Goal: Task Accomplishment & Management: Complete application form

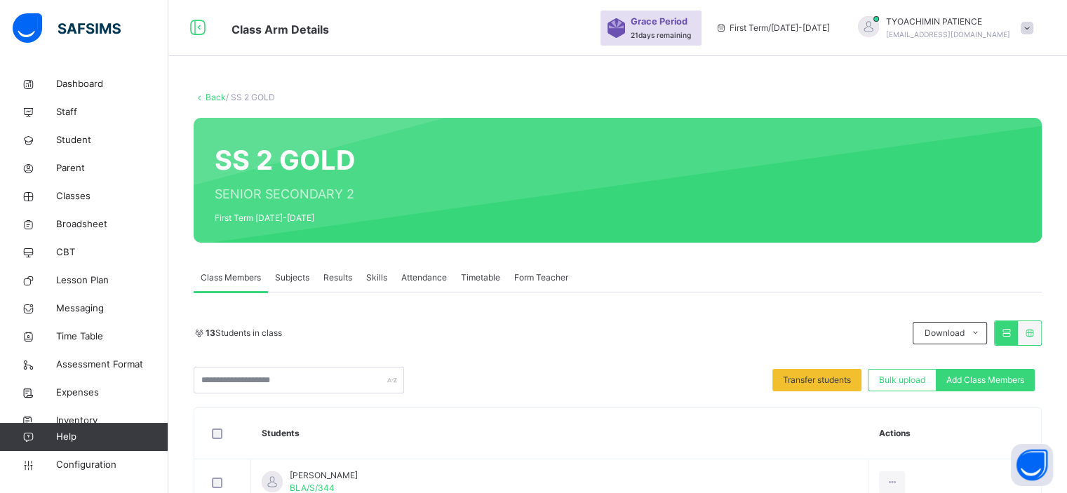
click at [292, 277] on span "Subjects" at bounding box center [292, 277] width 34 height 13
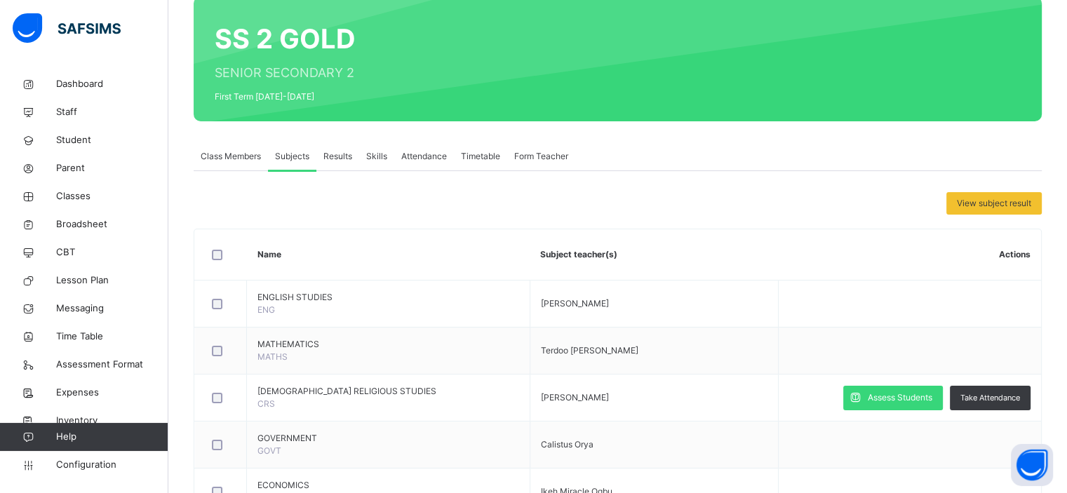
scroll to position [149, 0]
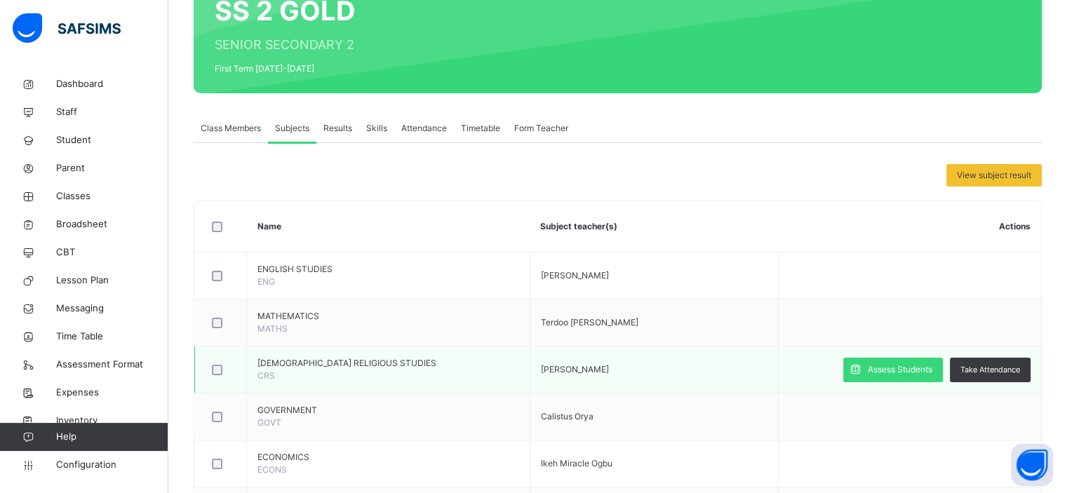
click at [609, 371] on span "[PERSON_NAME]" at bounding box center [575, 369] width 68 height 11
click at [916, 366] on span "Assess Students" at bounding box center [899, 369] width 65 height 13
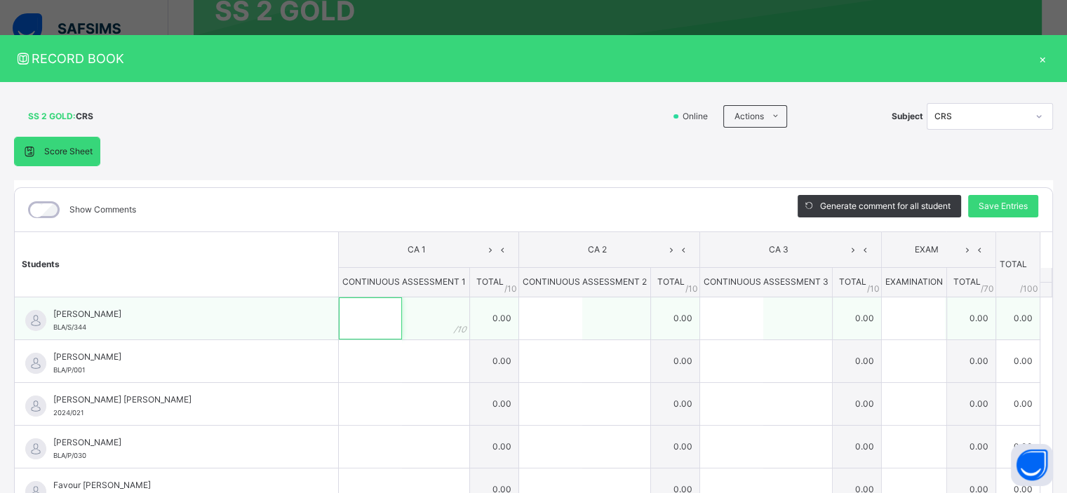
click at [359, 321] on input "text" at bounding box center [370, 318] width 63 height 42
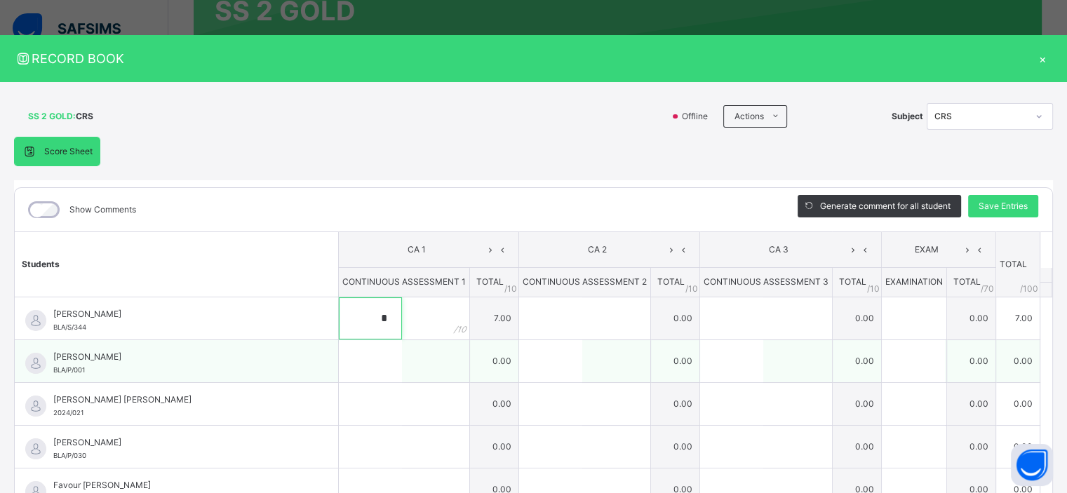
type input "*"
click at [357, 356] on input "text" at bounding box center [370, 361] width 63 height 42
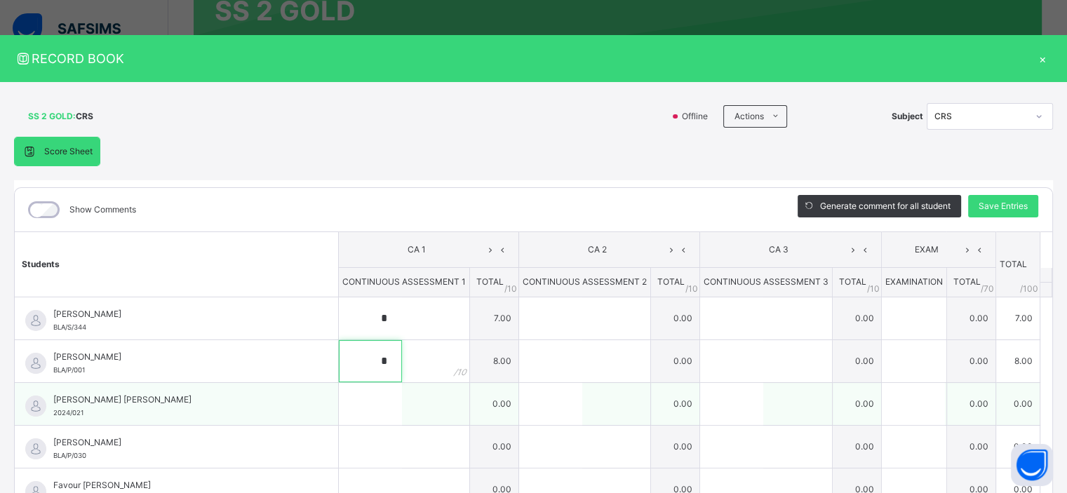
type input "*"
click at [344, 412] on input "text" at bounding box center [370, 404] width 63 height 42
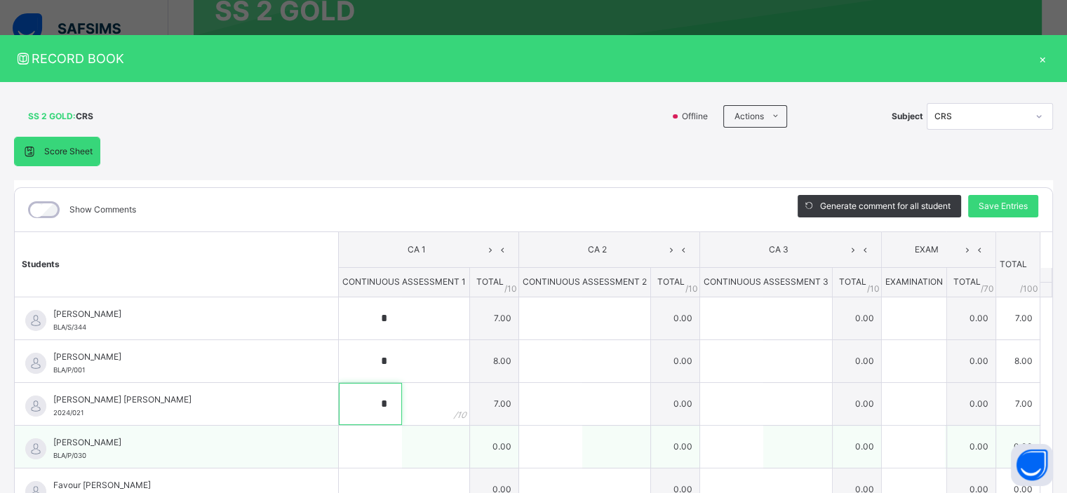
type input "*"
click at [351, 449] on input "text" at bounding box center [370, 447] width 63 height 42
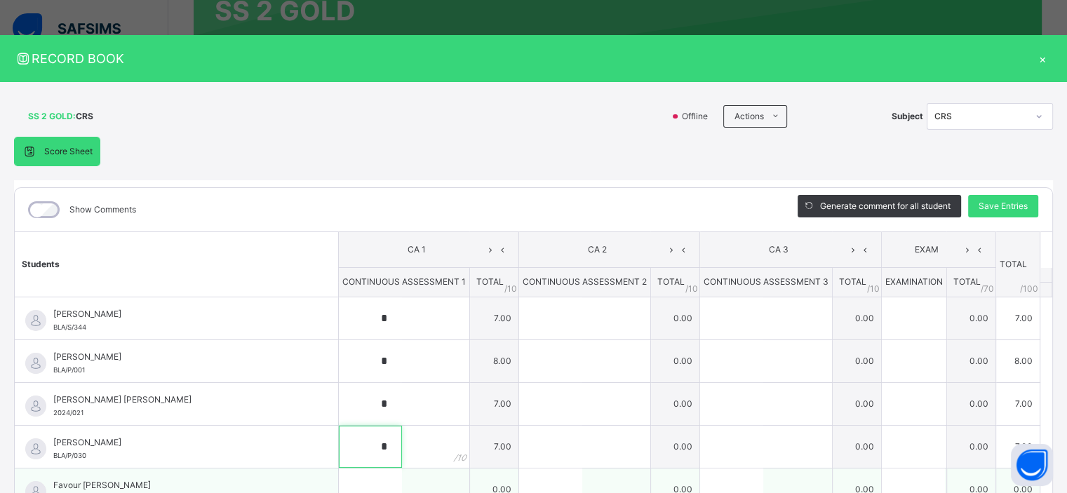
type input "*"
click at [348, 477] on input "text" at bounding box center [370, 489] width 63 height 42
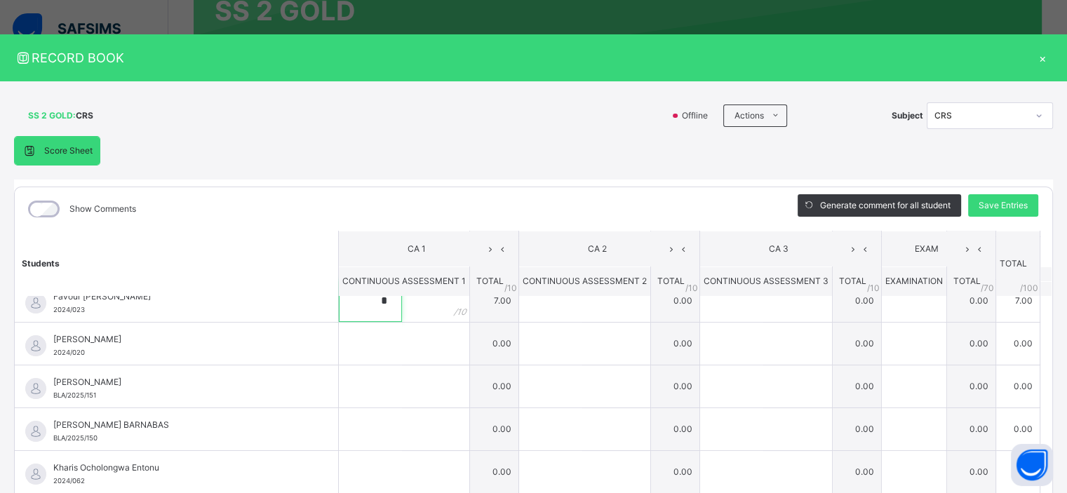
scroll to position [196, 0]
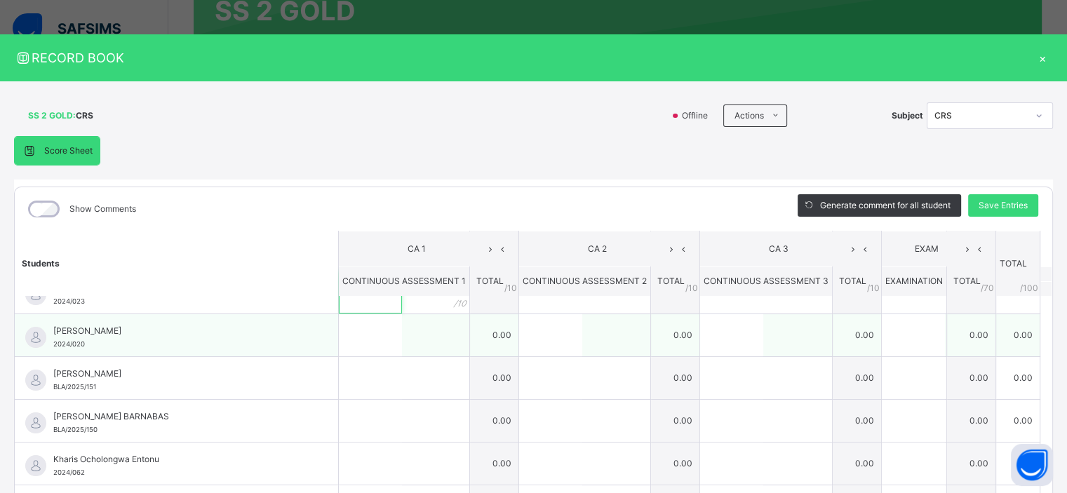
type input "*"
click at [365, 331] on input "text" at bounding box center [370, 335] width 63 height 42
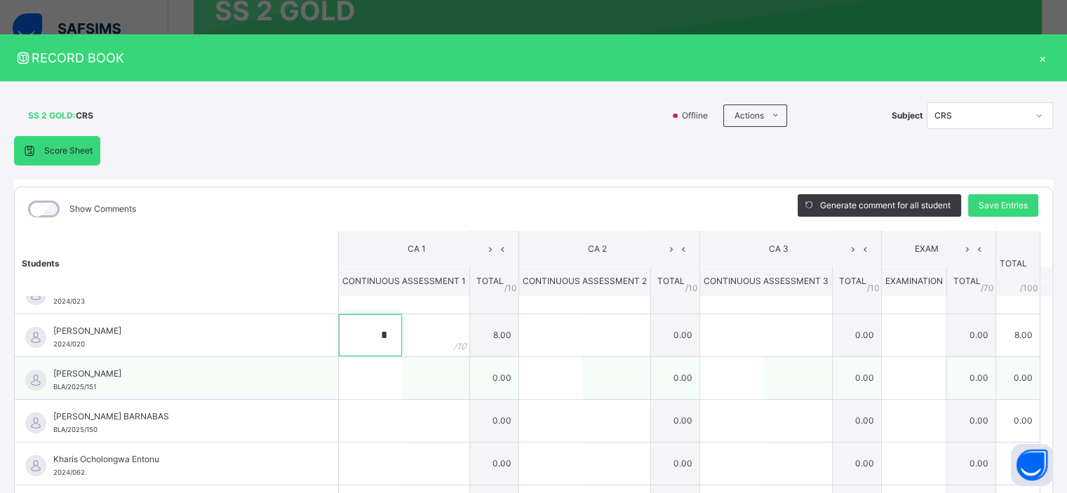
type input "*"
click at [373, 376] on input "text" at bounding box center [370, 378] width 63 height 42
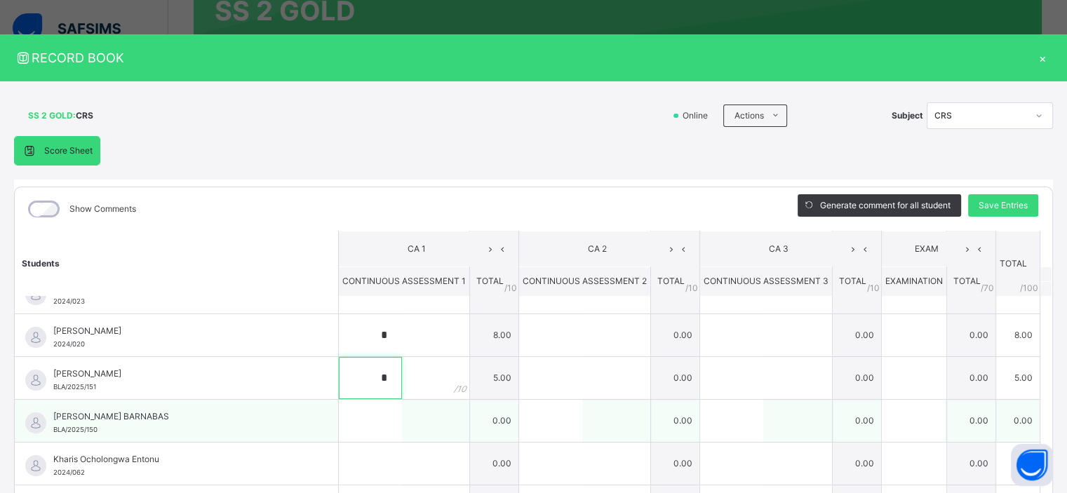
type input "*"
click at [372, 428] on input "text" at bounding box center [370, 421] width 63 height 42
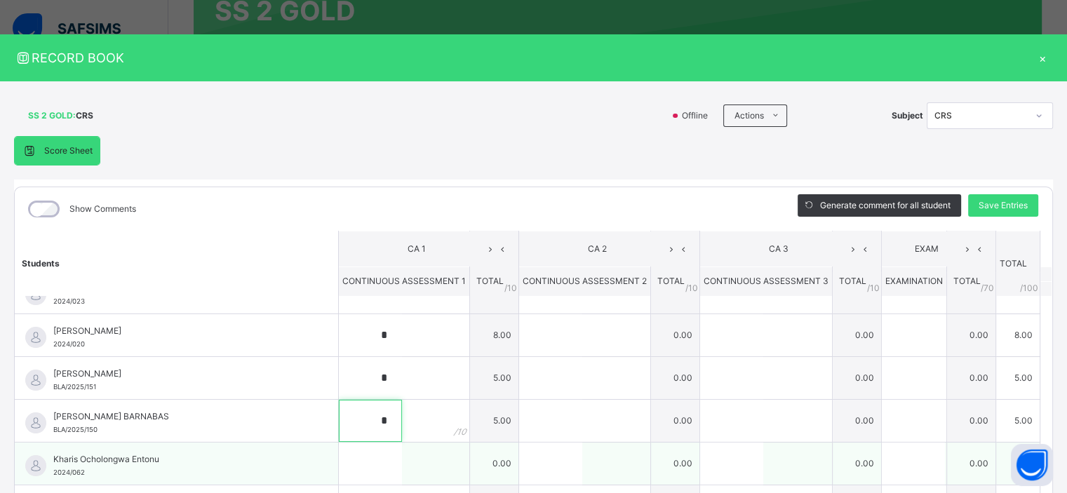
type input "*"
click at [351, 459] on input "text" at bounding box center [370, 463] width 63 height 42
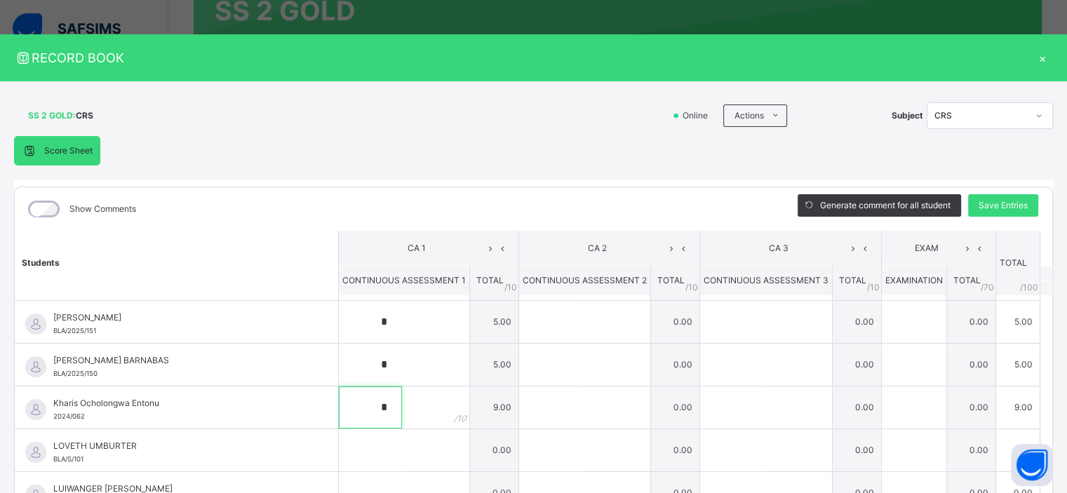
scroll to position [257, 0]
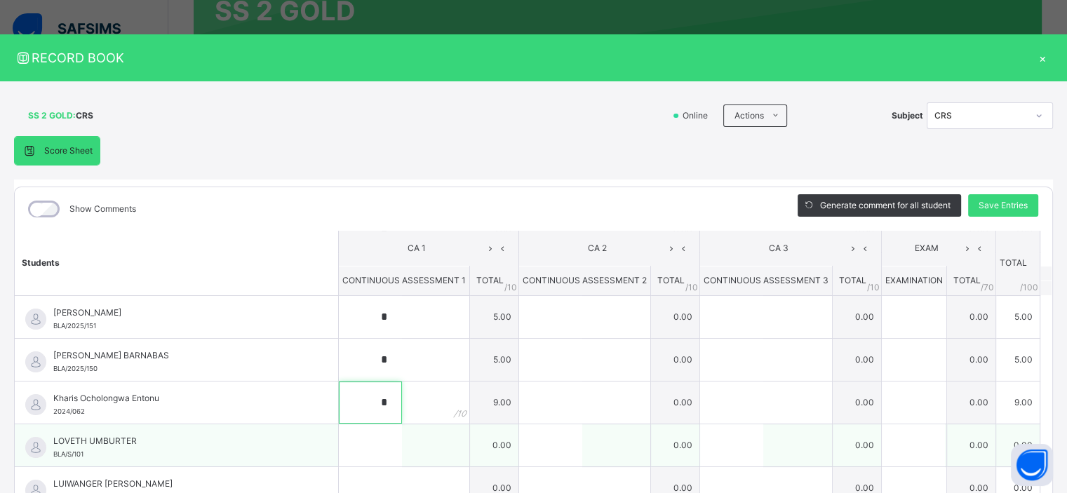
type input "*"
click at [350, 442] on input "text" at bounding box center [370, 445] width 63 height 42
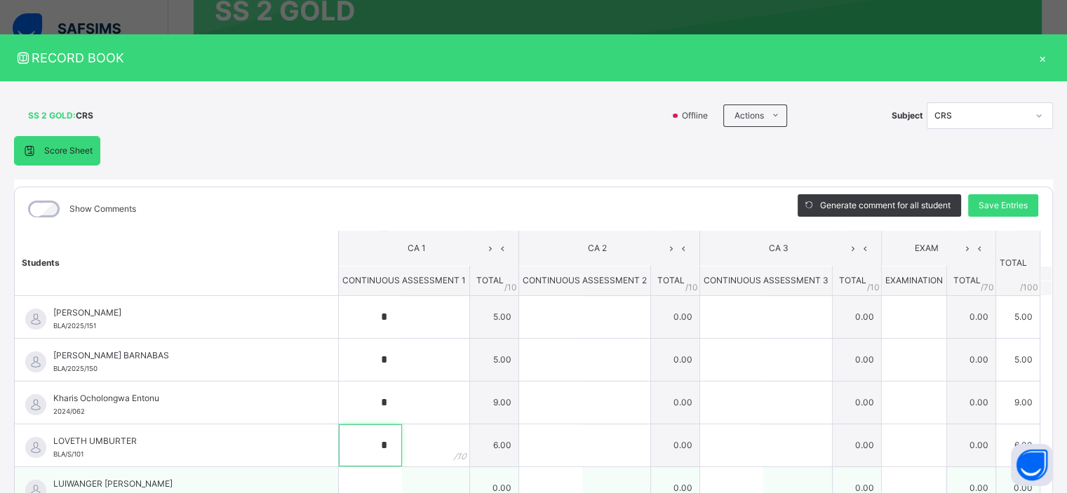
type input "*"
click at [353, 484] on input "text" at bounding box center [370, 488] width 63 height 42
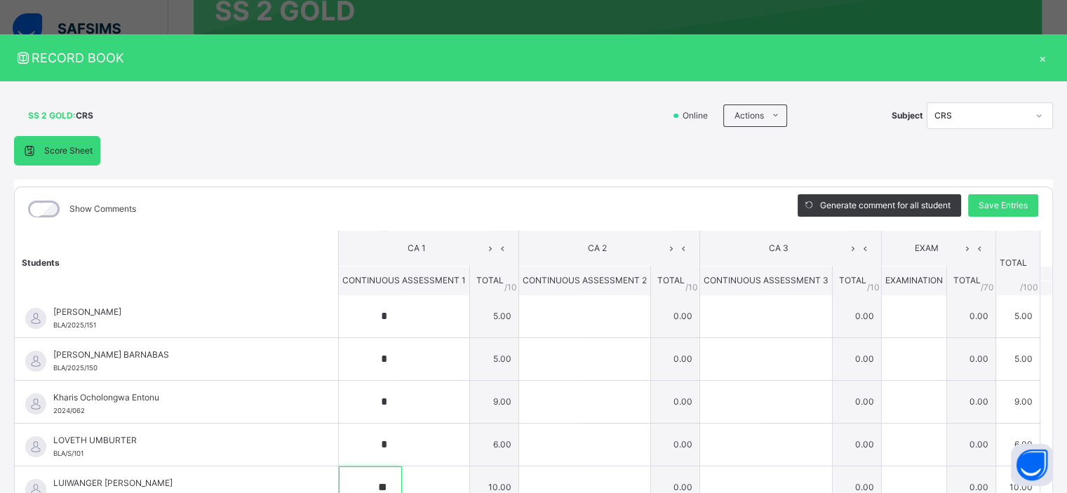
scroll to position [269, 0]
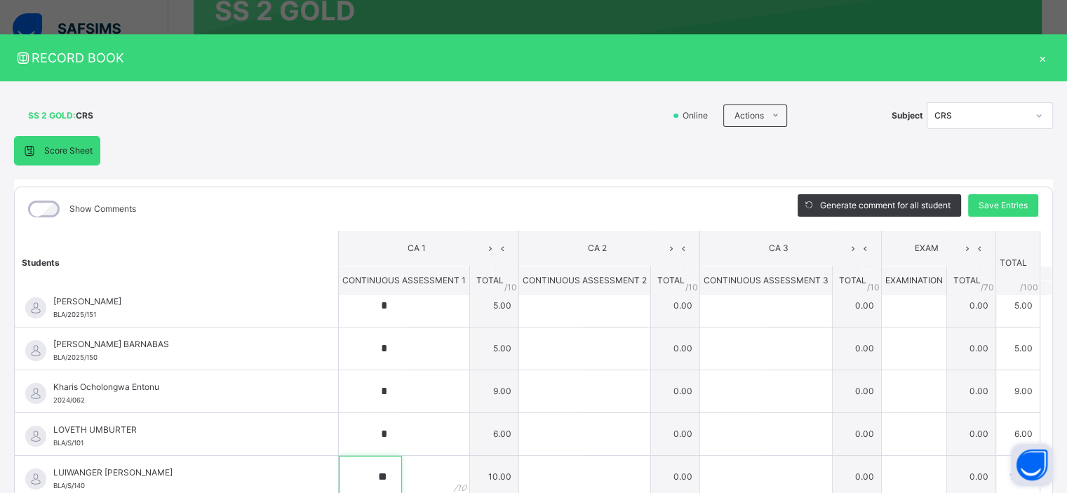
type input "**"
drag, startPoint x: 1032, startPoint y: 468, endPoint x: 1076, endPoint y: 451, distance: 47.3
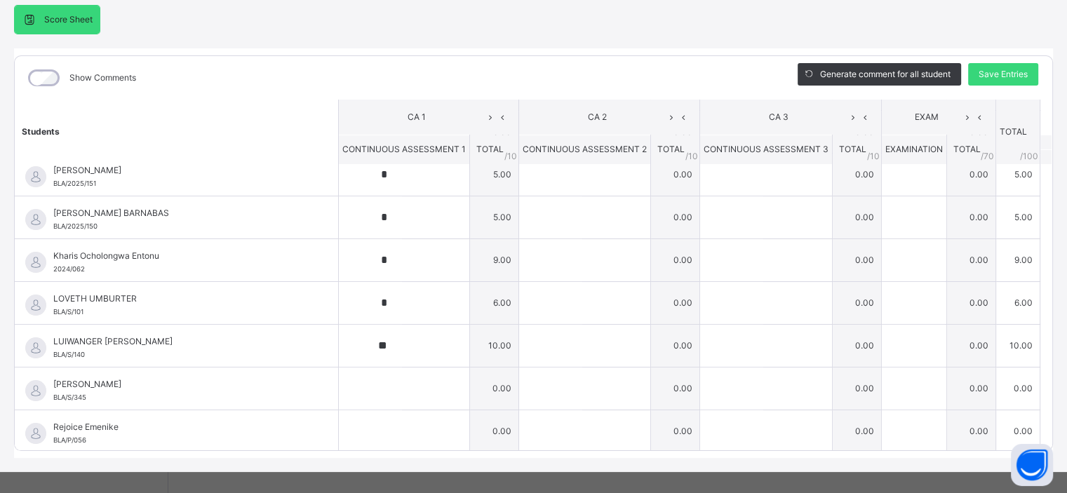
scroll to position [145, 0]
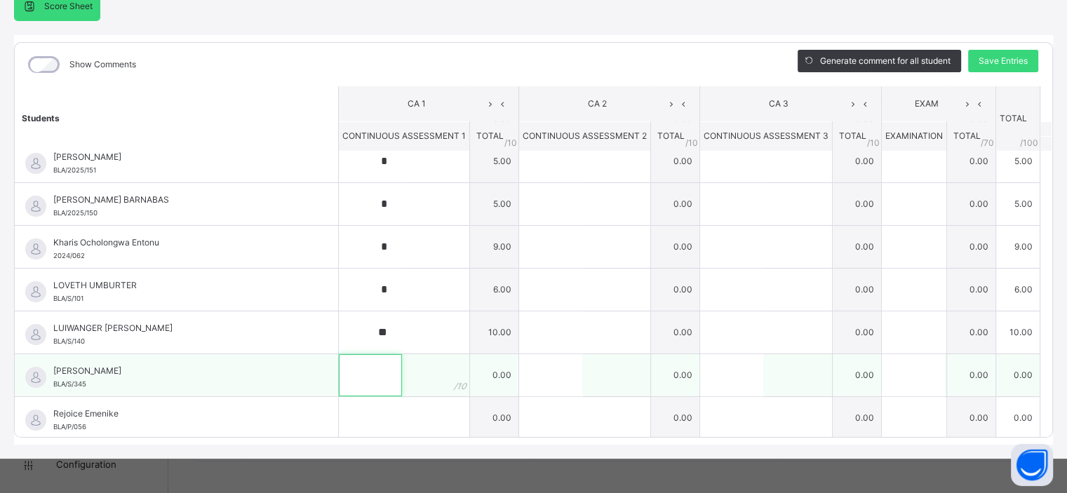
click at [358, 373] on input "text" at bounding box center [370, 375] width 63 height 42
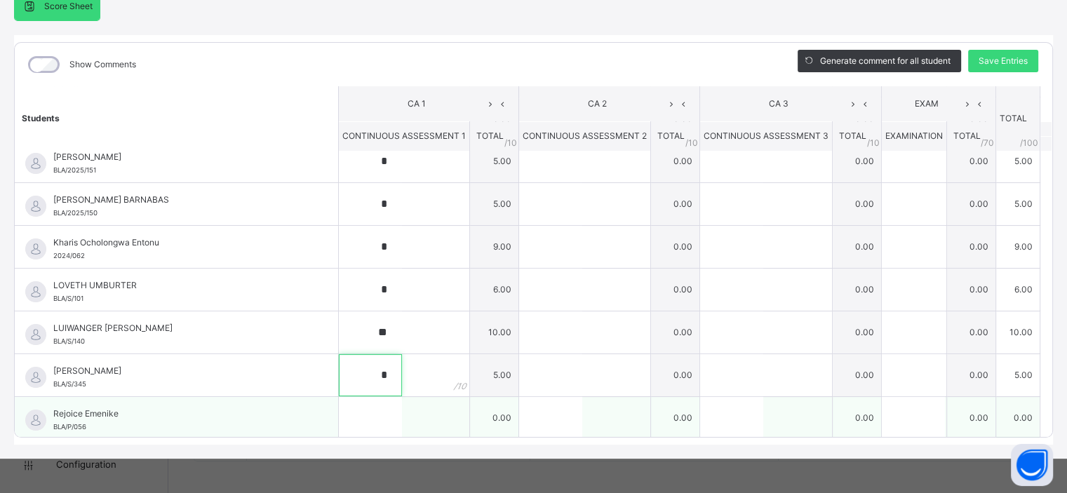
type input "*"
click at [348, 414] on input "text" at bounding box center [370, 418] width 63 height 42
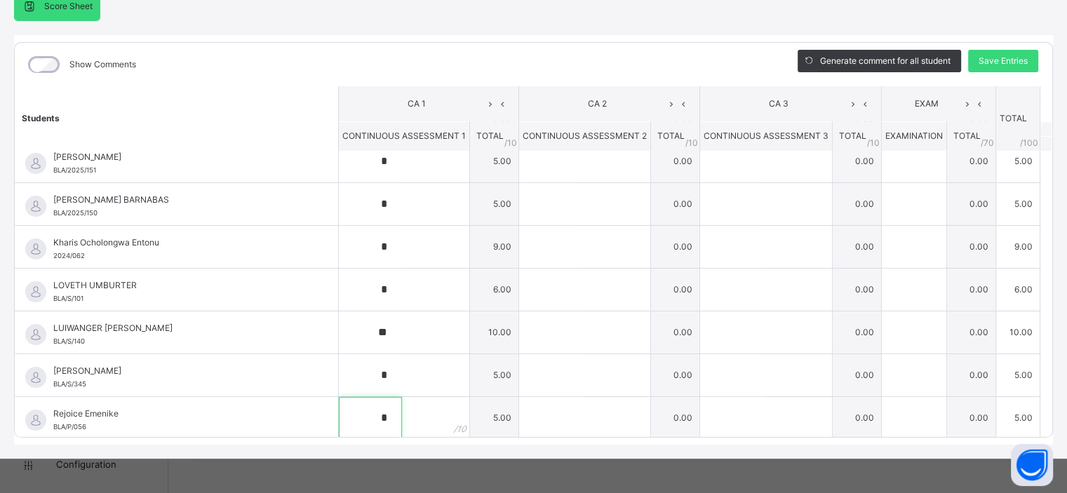
type input "*"
click at [1004, 65] on span "Save Entries" at bounding box center [1002, 61] width 49 height 13
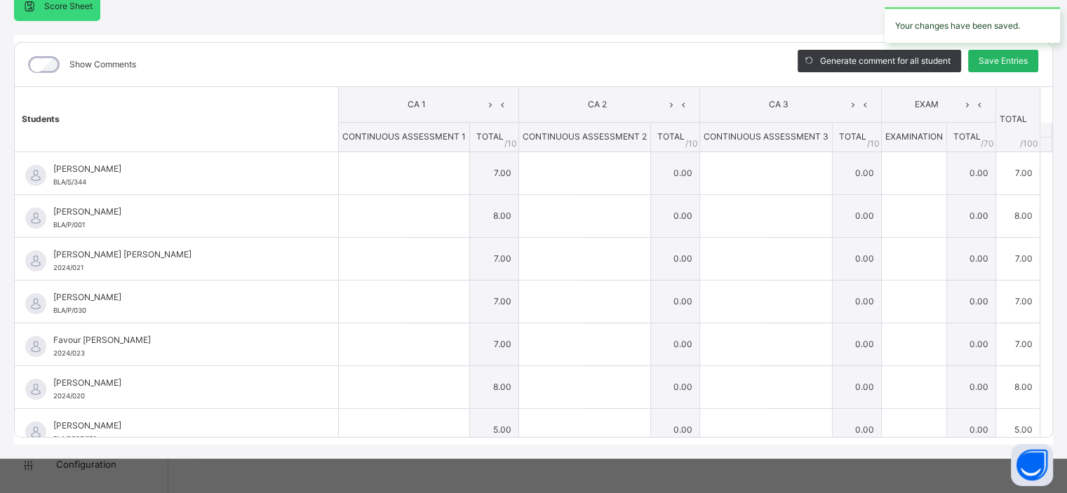
type input "*"
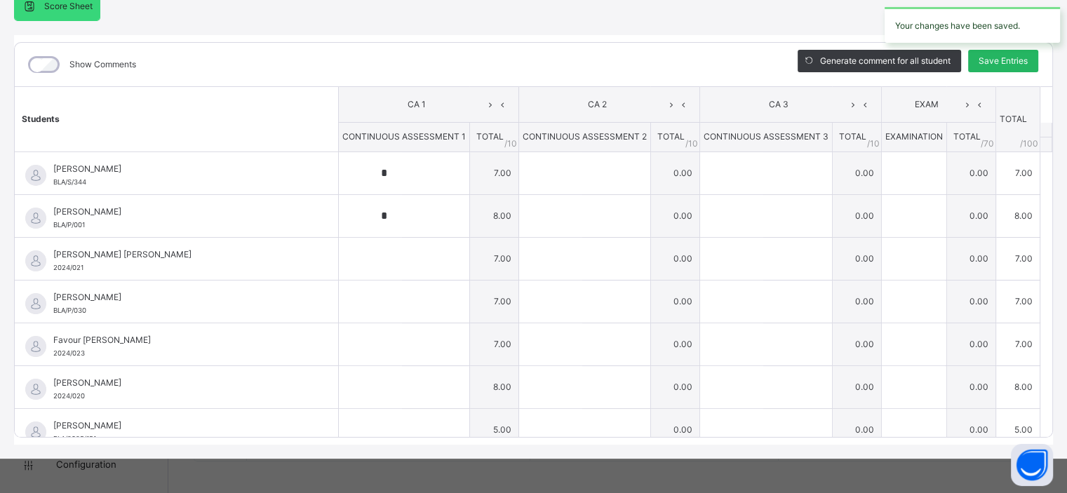
type input "*"
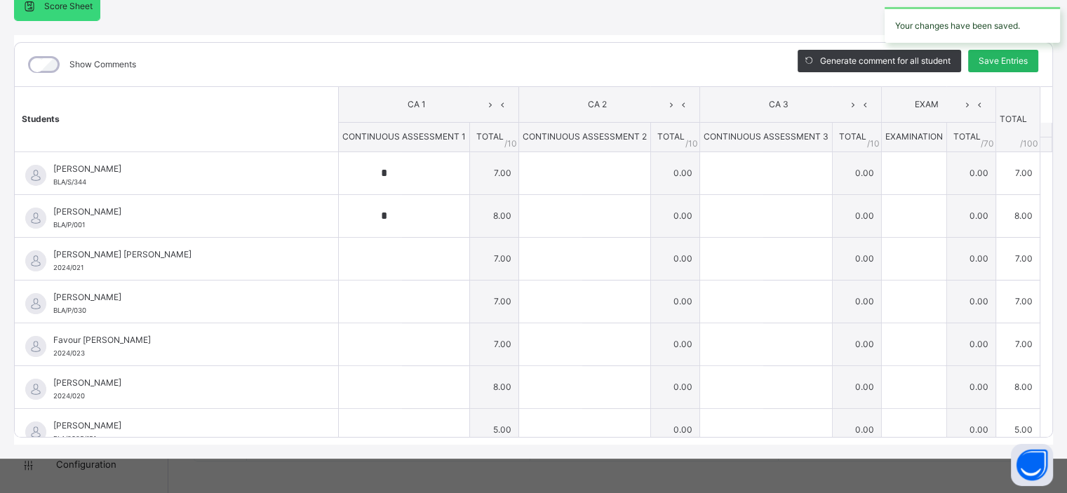
type input "**"
type input "*"
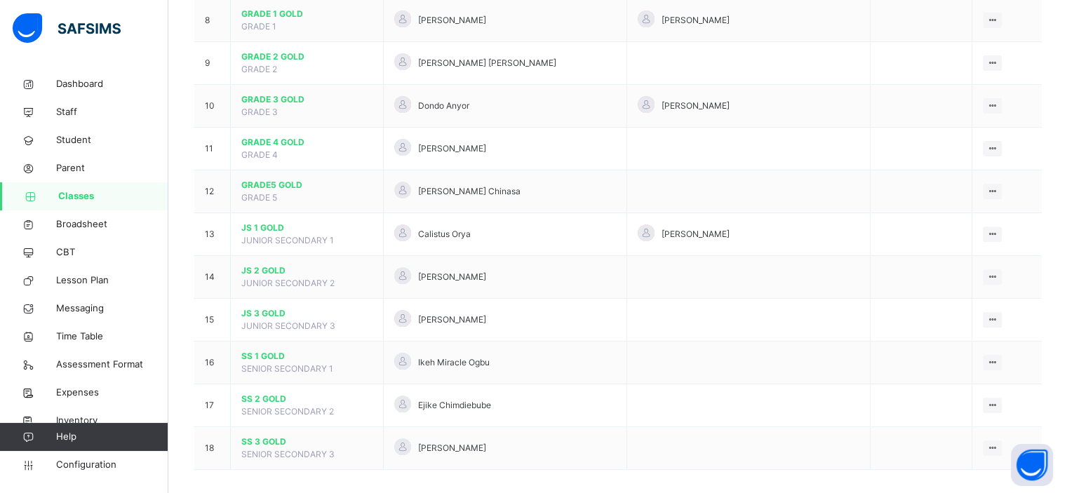
scroll to position [476, 0]
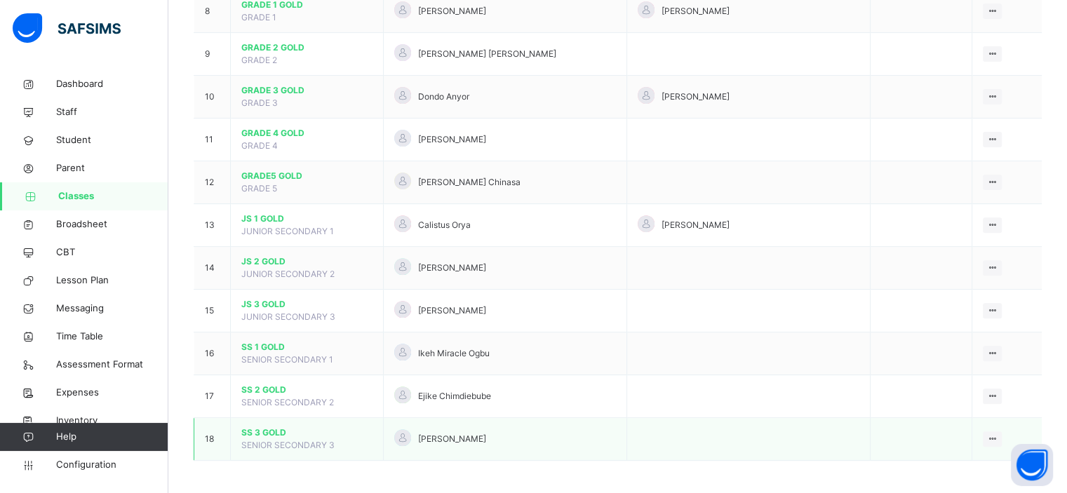
click at [264, 444] on span "SENIOR SECONDARY 3" at bounding box center [287, 445] width 93 height 11
click at [949, 464] on div "View Class" at bounding box center [955, 467] width 80 height 14
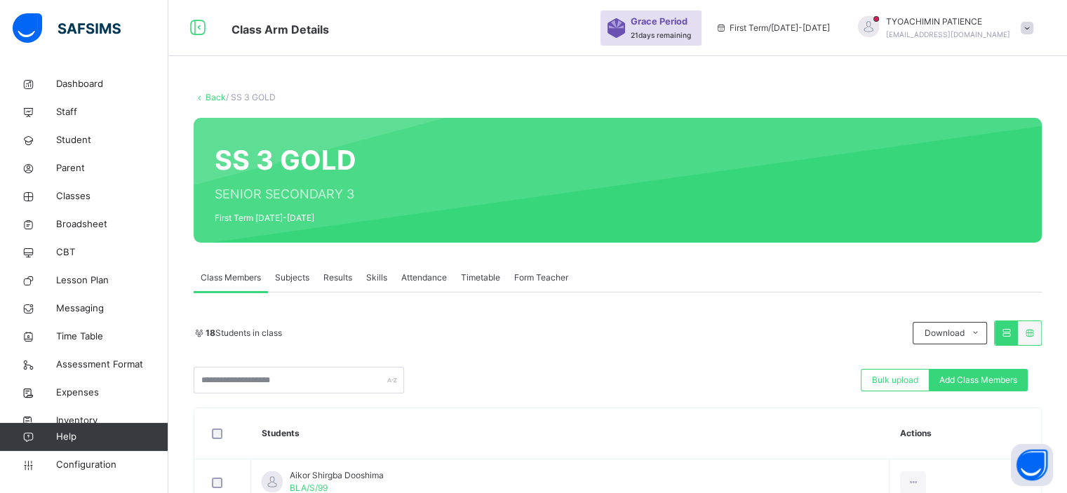
click at [288, 278] on span "Subjects" at bounding box center [292, 277] width 34 height 13
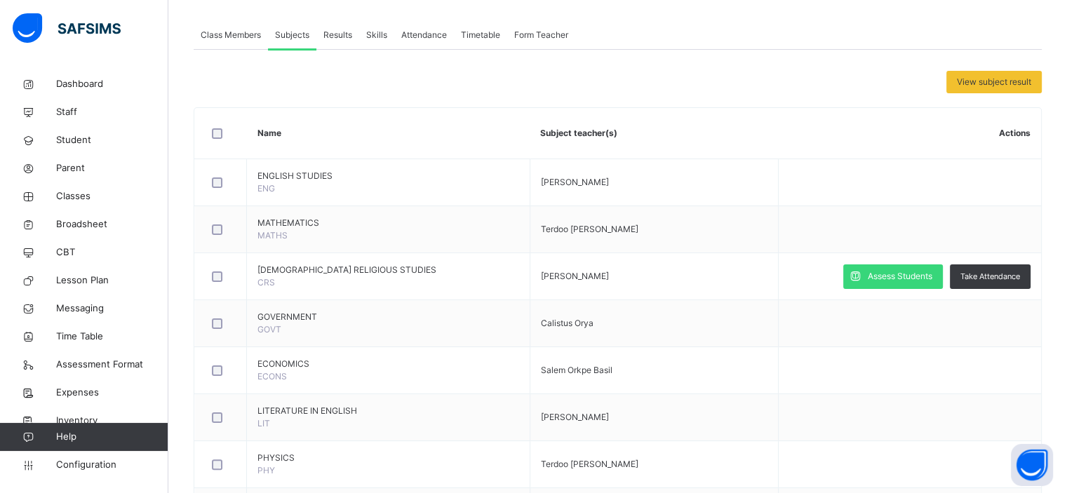
scroll to position [224, 0]
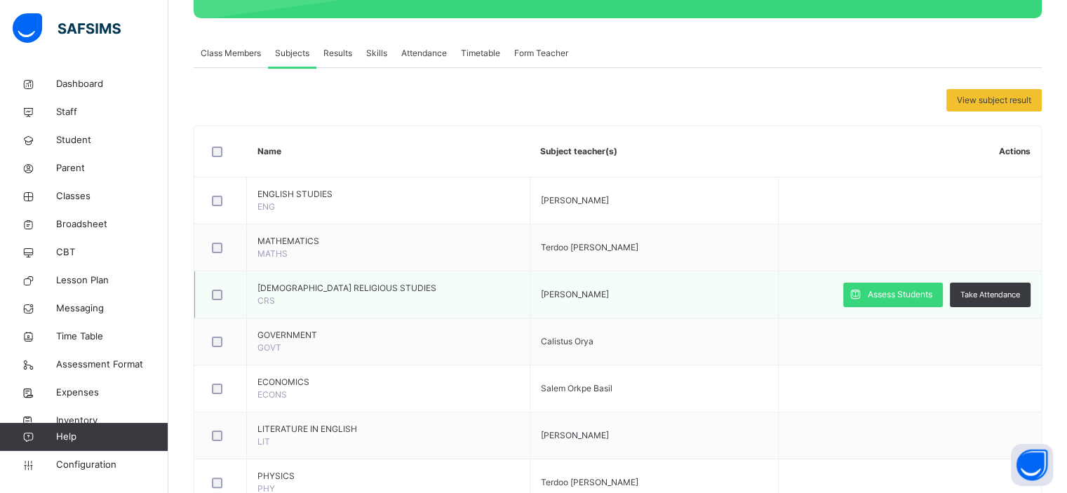
click at [609, 291] on span "[PERSON_NAME]" at bounding box center [575, 294] width 68 height 11
click at [886, 288] on span "Assess Students" at bounding box center [899, 294] width 65 height 13
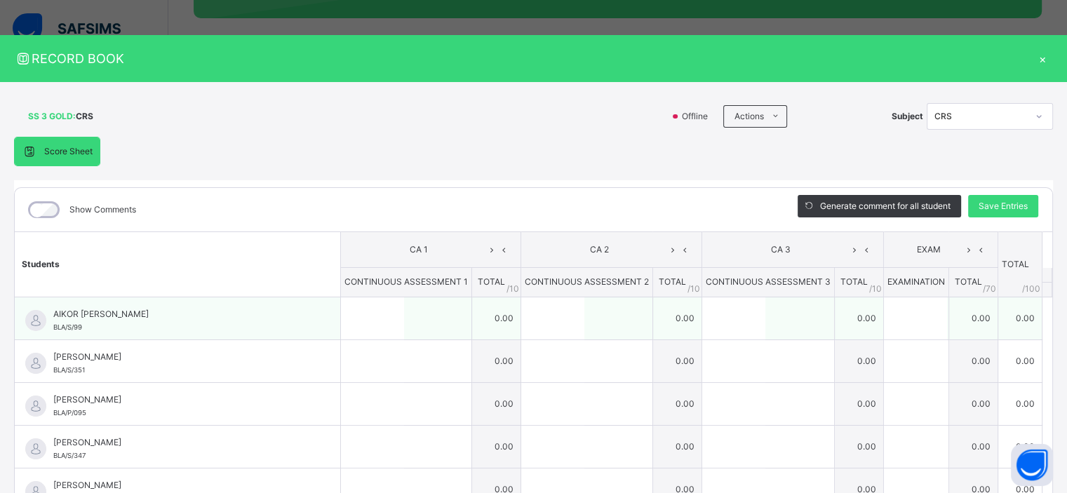
click at [404, 322] on div at bounding box center [406, 318] width 130 height 42
click at [357, 320] on input "text" at bounding box center [372, 318] width 63 height 42
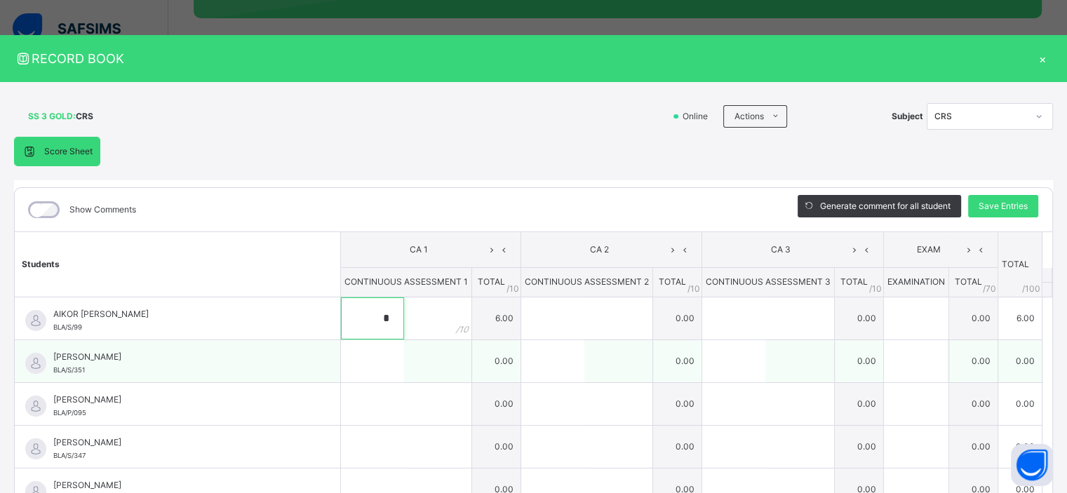
type input "*"
click at [353, 363] on input "text" at bounding box center [372, 361] width 63 height 42
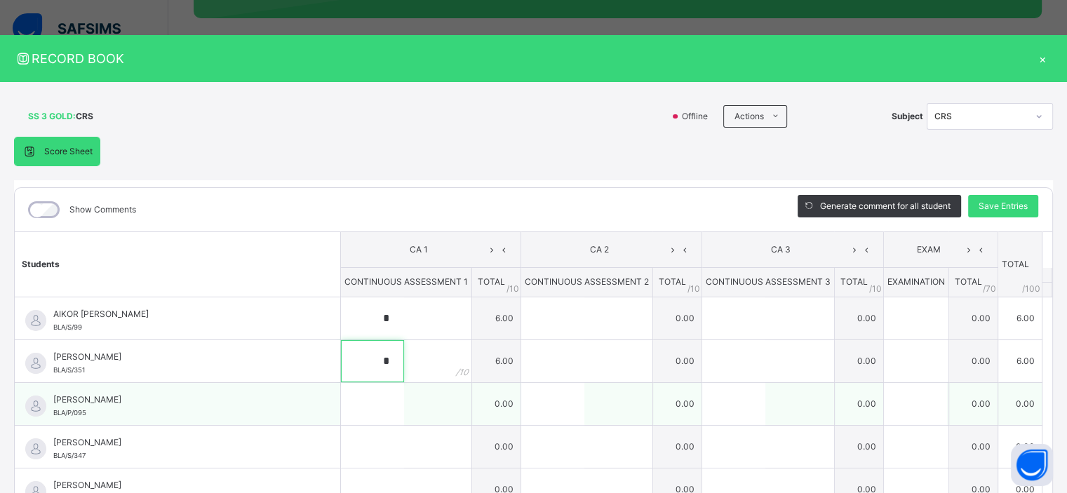
type input "*"
click at [361, 414] on input "text" at bounding box center [372, 404] width 63 height 42
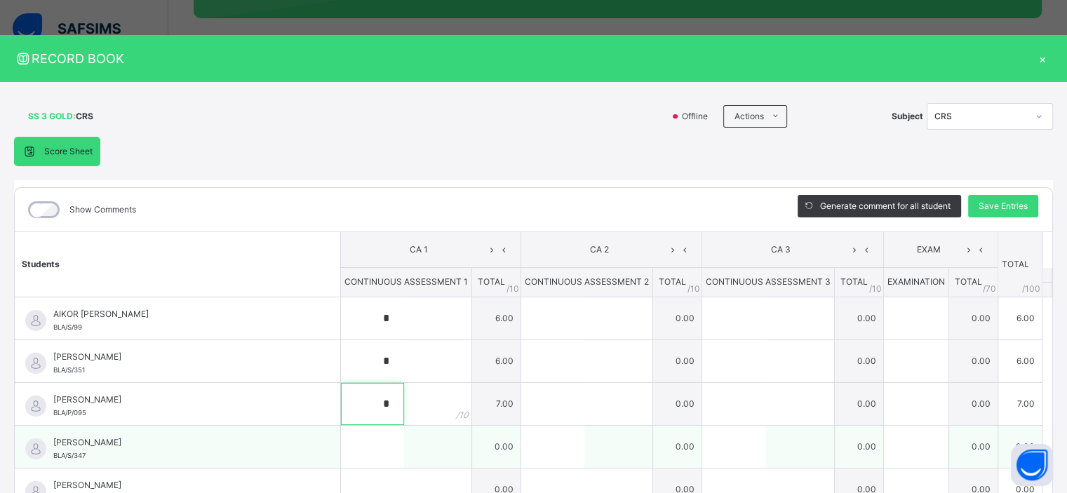
type input "*"
click at [350, 443] on input "text" at bounding box center [372, 447] width 63 height 42
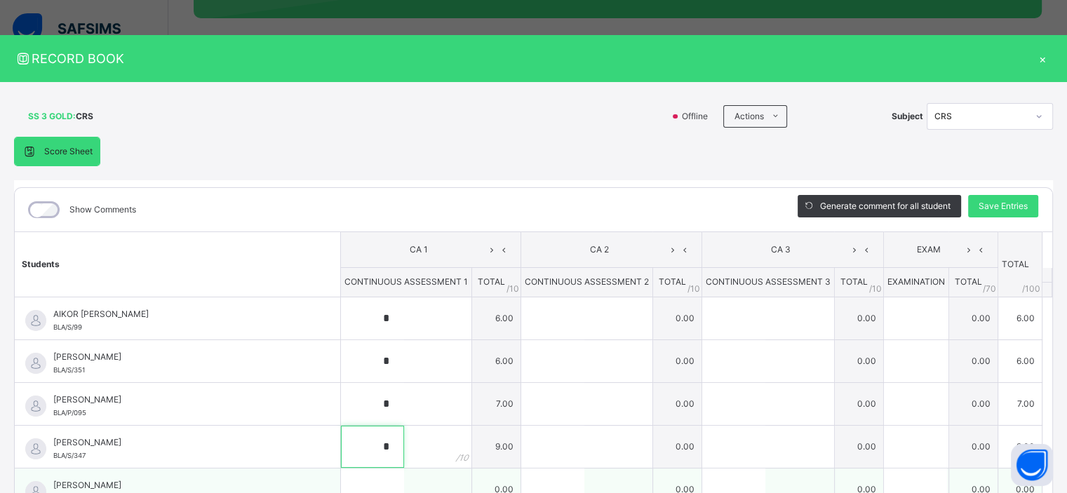
type input "*"
click at [358, 491] on input "text" at bounding box center [372, 489] width 63 height 42
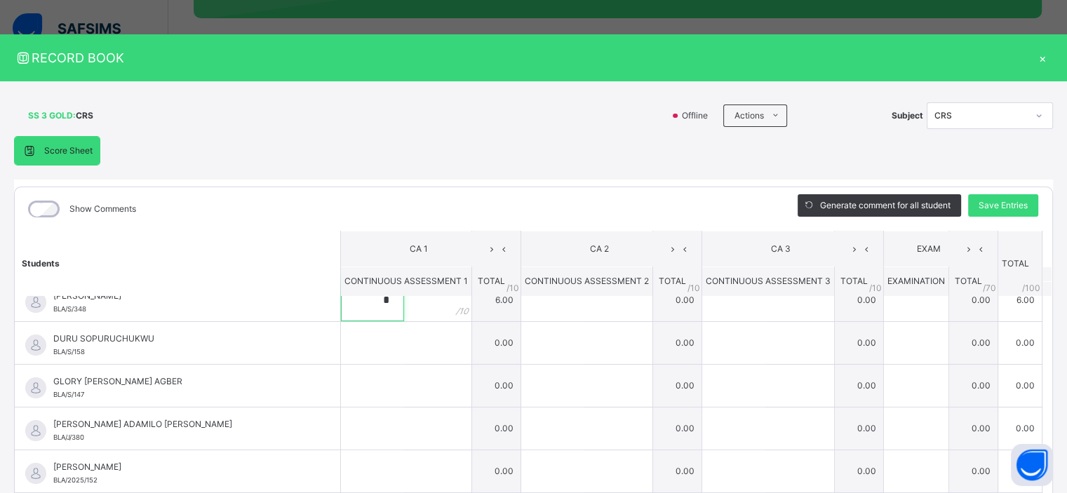
scroll to position [208, 0]
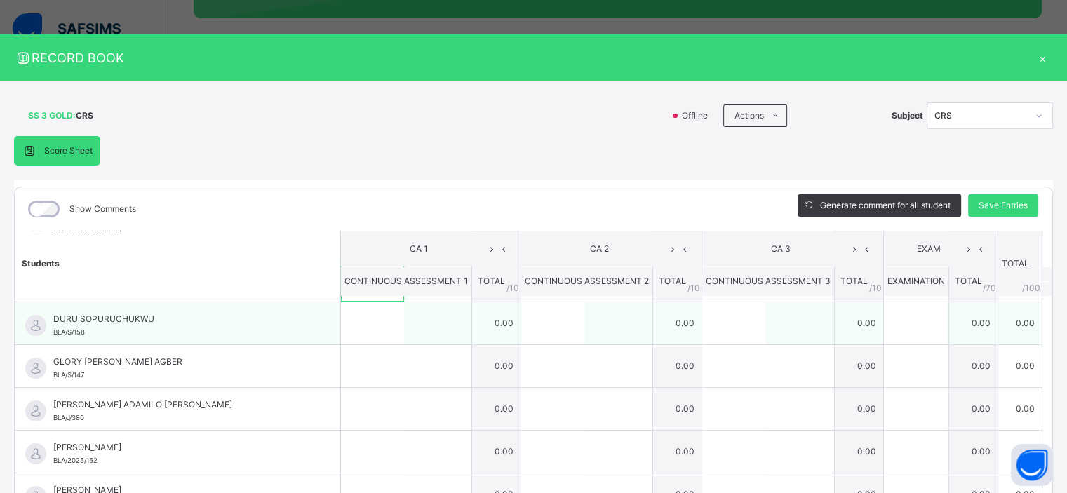
type input "*"
click at [356, 330] on input "text" at bounding box center [372, 323] width 63 height 42
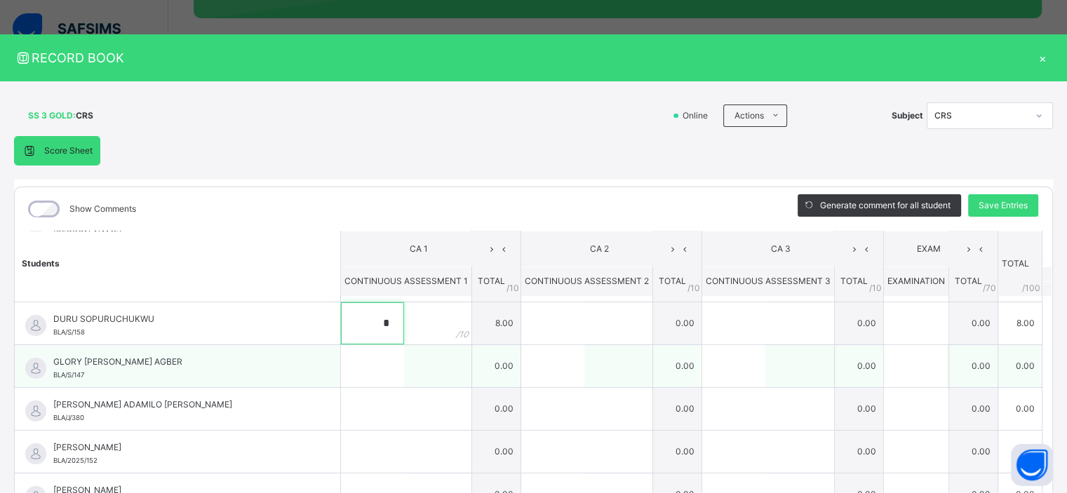
type input "*"
click at [363, 370] on input "text" at bounding box center [372, 366] width 63 height 42
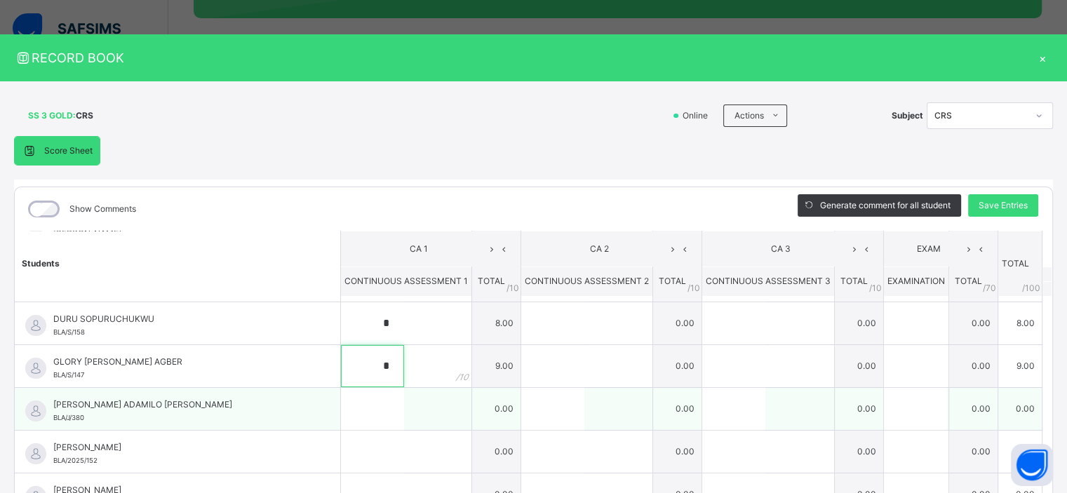
type input "*"
click at [364, 408] on input "text" at bounding box center [372, 409] width 63 height 42
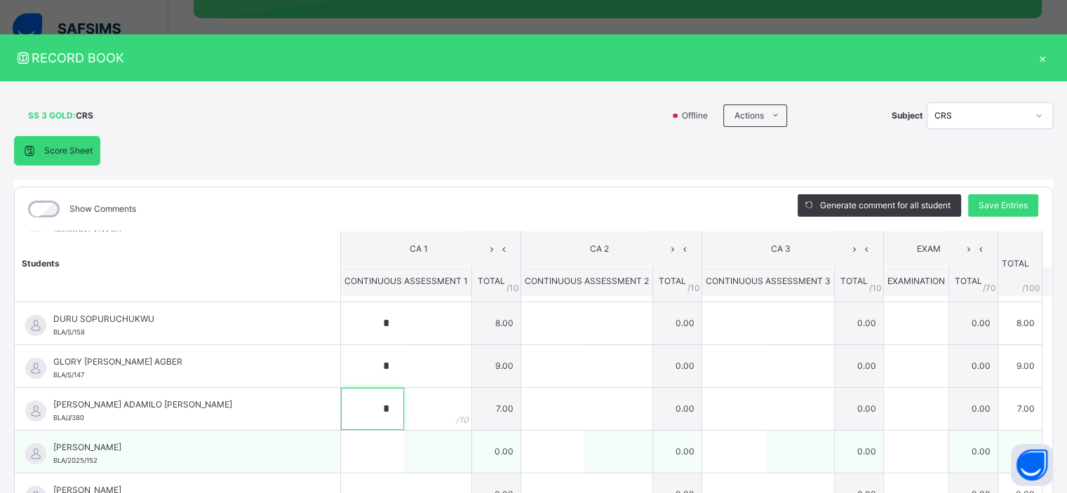
type input "*"
click at [356, 456] on input "text" at bounding box center [372, 452] width 63 height 42
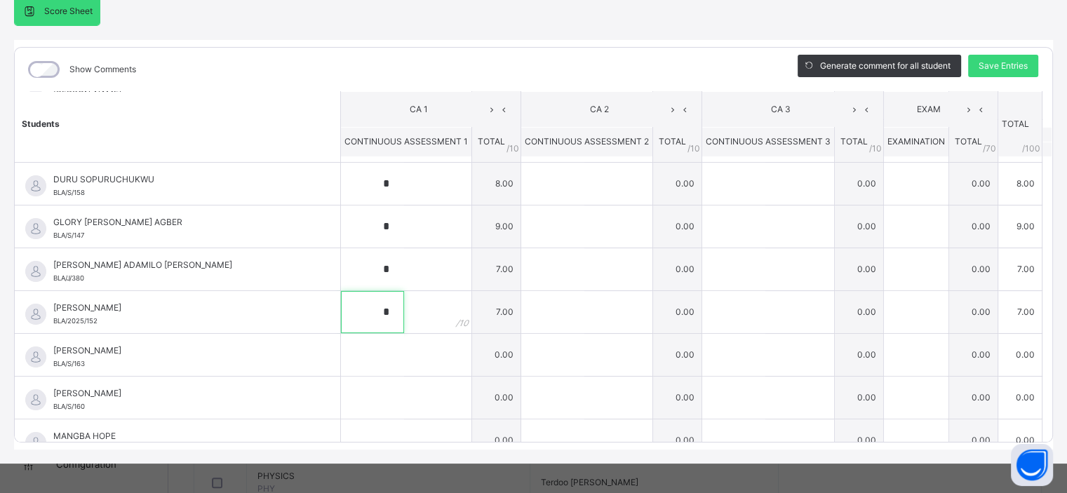
scroll to position [145, 0]
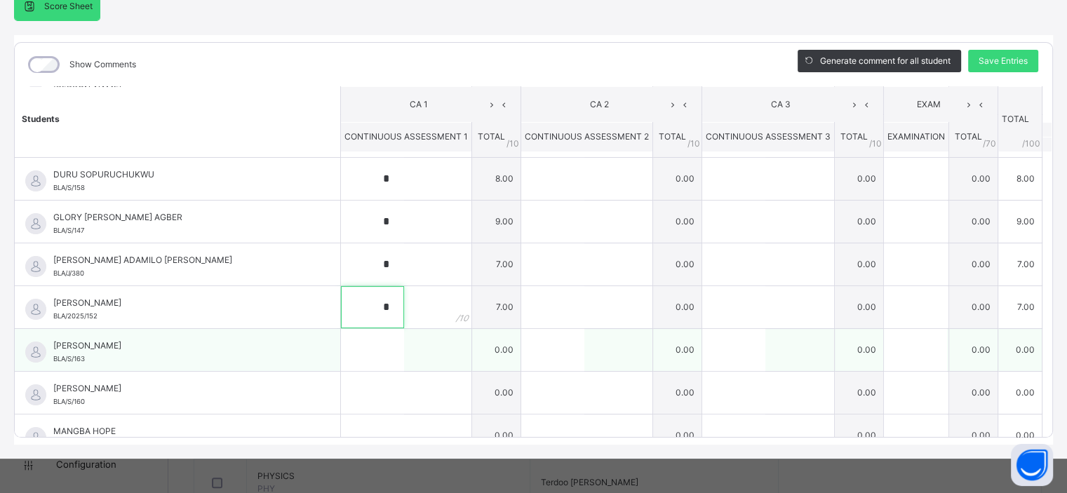
type input "*"
click at [349, 346] on input "text" at bounding box center [372, 350] width 63 height 42
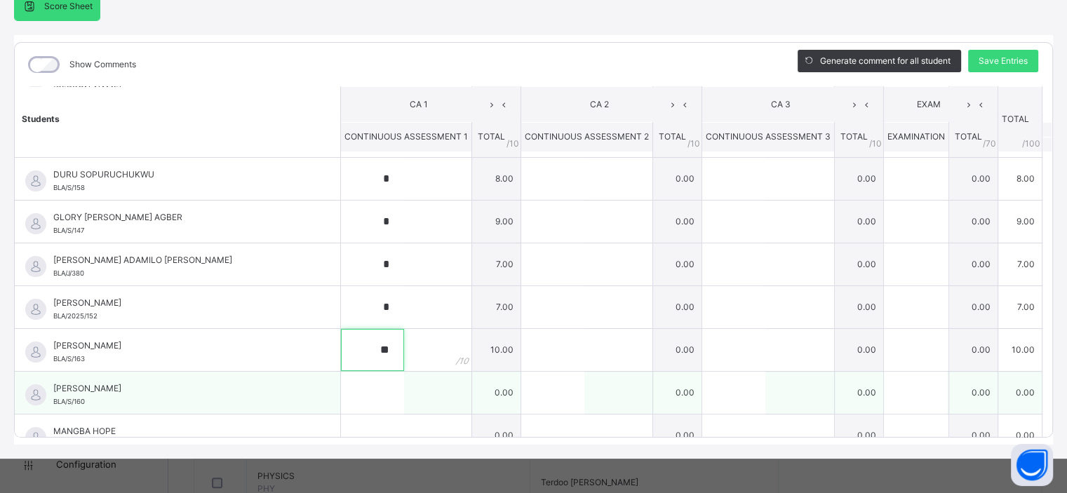
type input "**"
click at [350, 389] on input "text" at bounding box center [372, 393] width 63 height 42
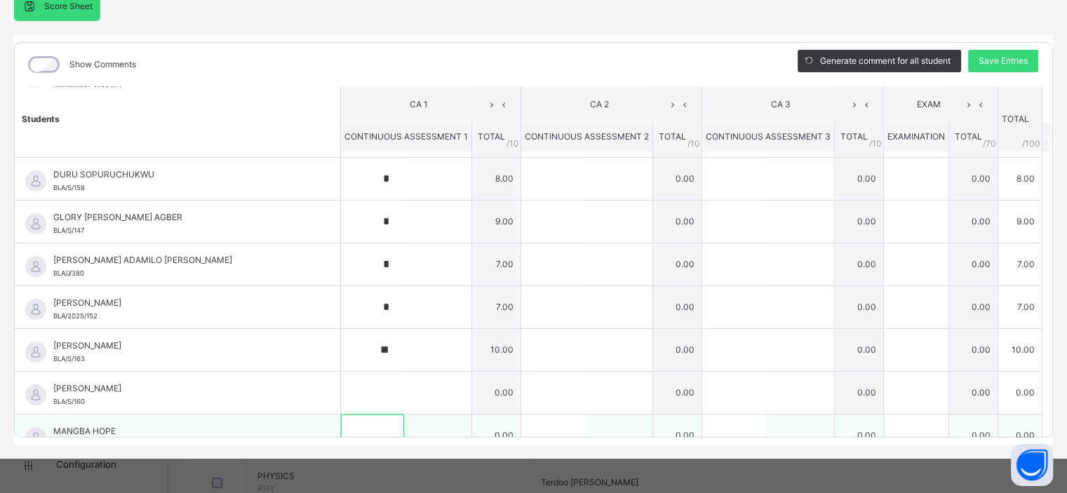
click at [350, 426] on input "text" at bounding box center [372, 435] width 63 height 42
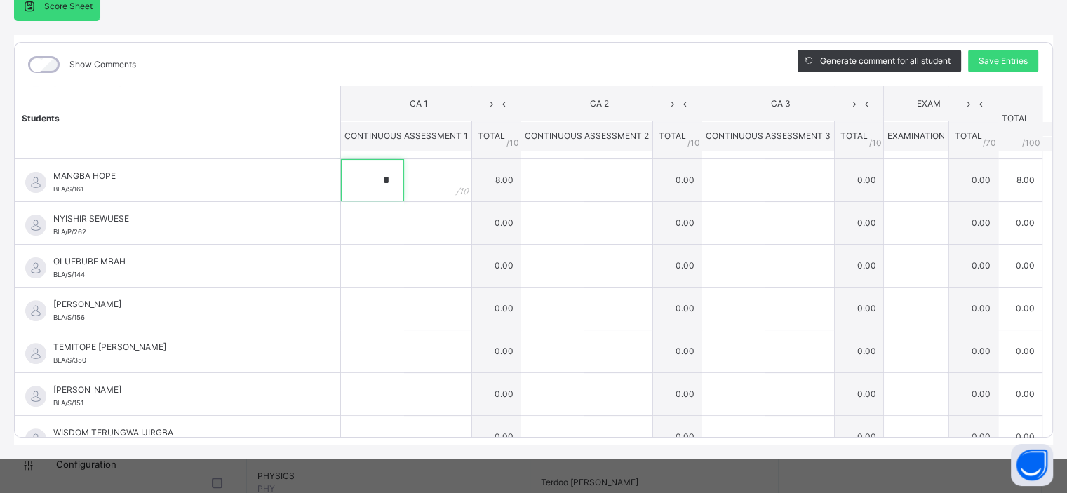
scroll to position [482, 0]
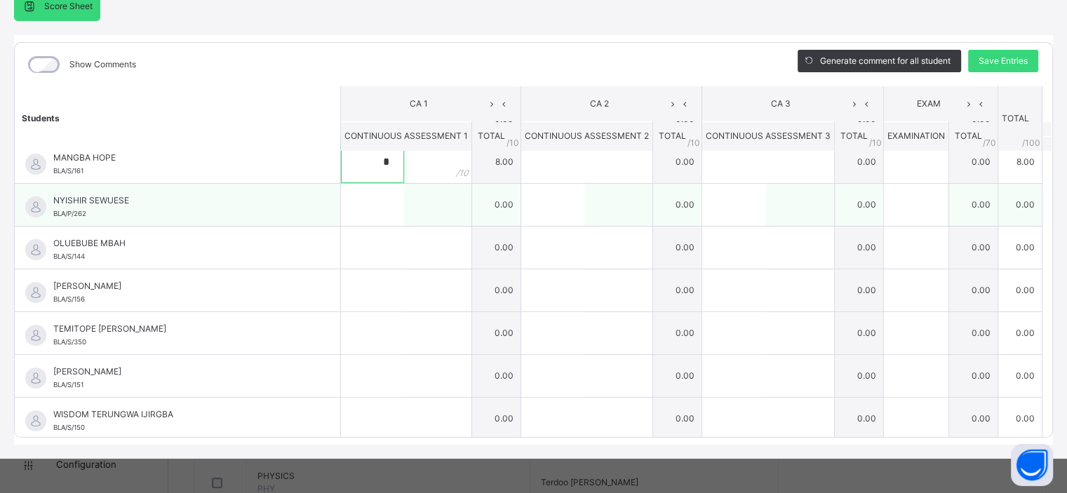
type input "*"
click at [374, 207] on input "text" at bounding box center [372, 205] width 63 height 42
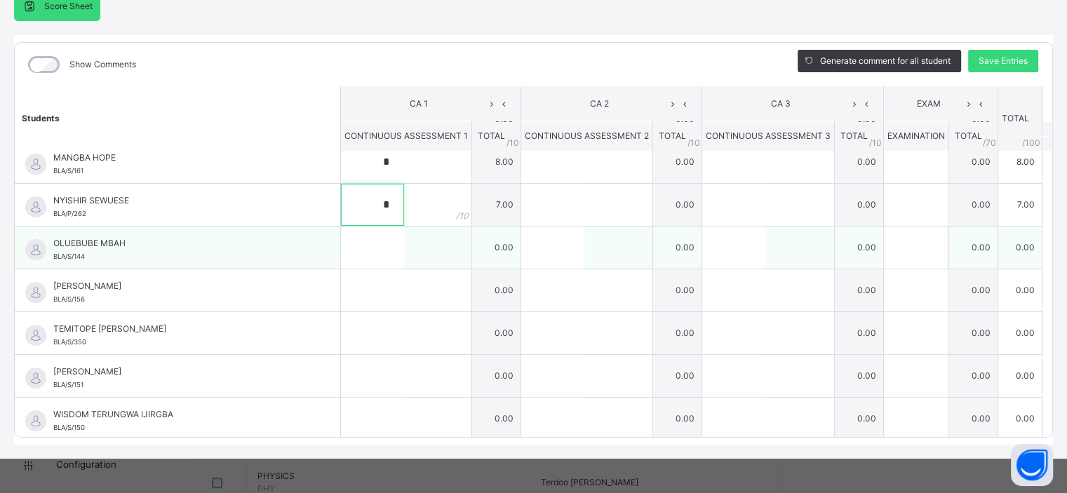
type input "*"
click at [351, 249] on input "text" at bounding box center [372, 247] width 63 height 42
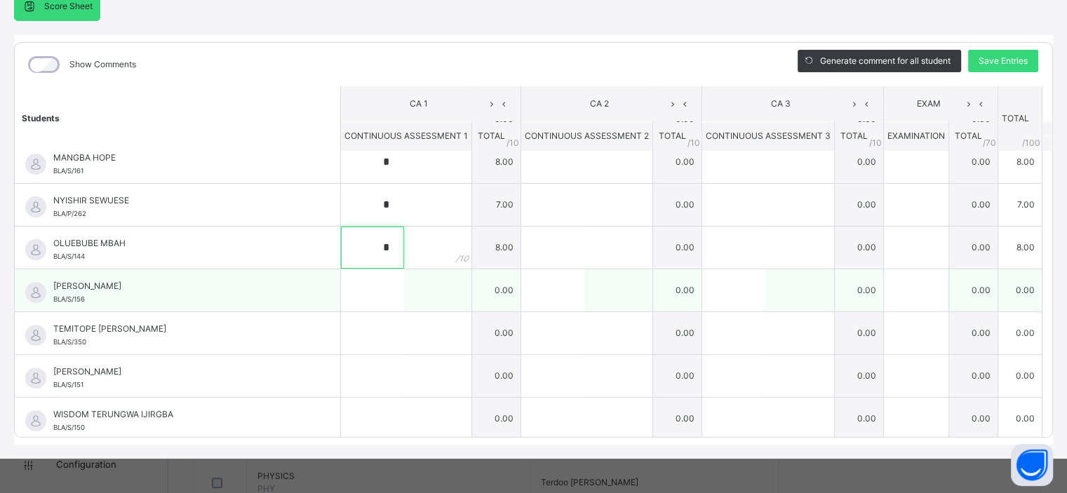
type input "*"
click at [353, 292] on input "text" at bounding box center [372, 290] width 63 height 42
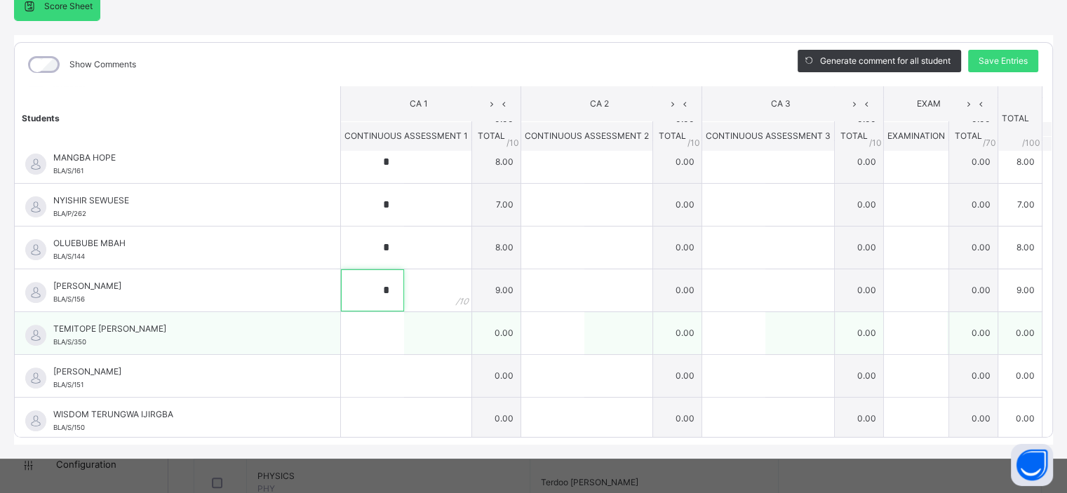
type input "*"
click at [348, 332] on input "text" at bounding box center [372, 333] width 63 height 42
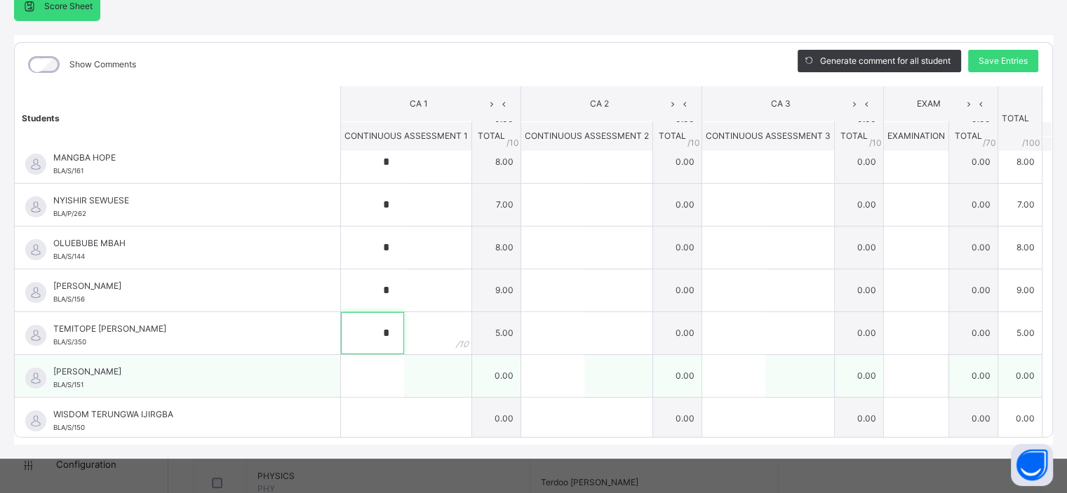
type input "*"
click at [344, 375] on input "text" at bounding box center [372, 376] width 63 height 42
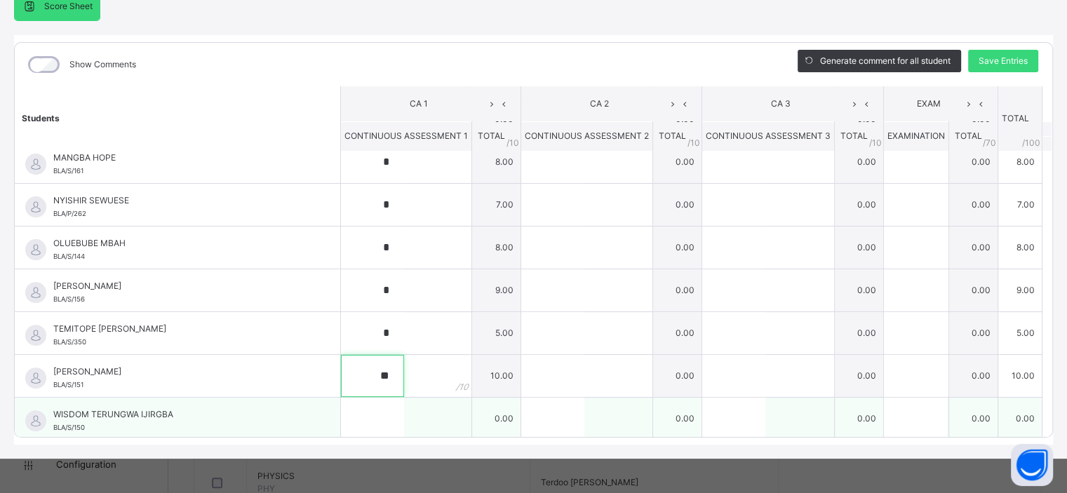
type input "**"
click at [348, 417] on input "text" at bounding box center [372, 419] width 63 height 42
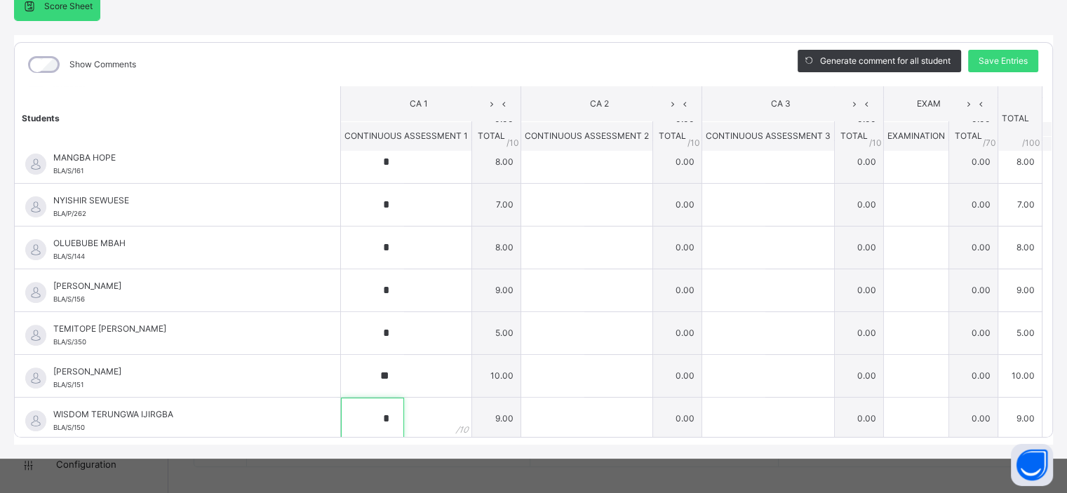
scroll to position [833, 0]
type input "*"
click at [1003, 61] on span "Save Entries" at bounding box center [1002, 61] width 49 height 13
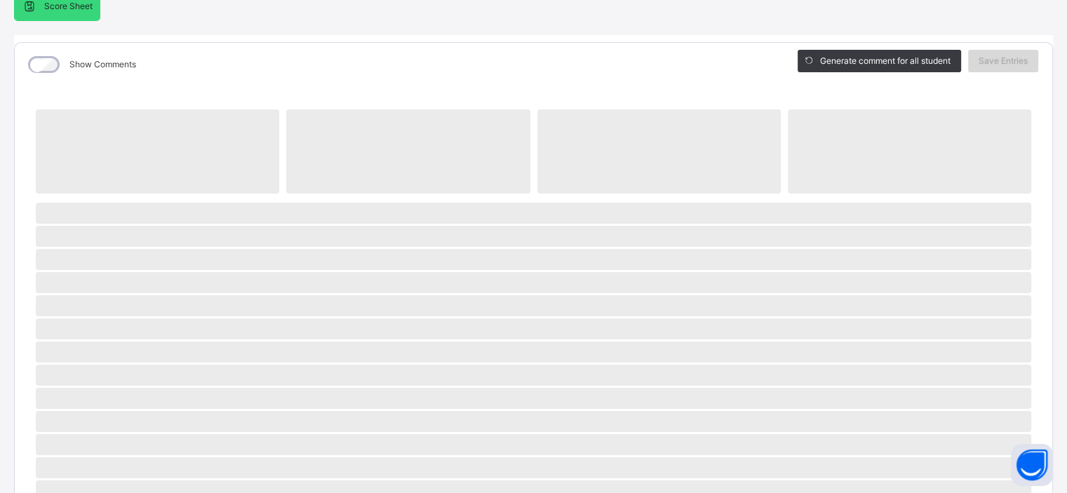
click at [1003, 61] on span "Save Entries" at bounding box center [1002, 61] width 49 height 13
